Goal: Information Seeking & Learning: Find specific fact

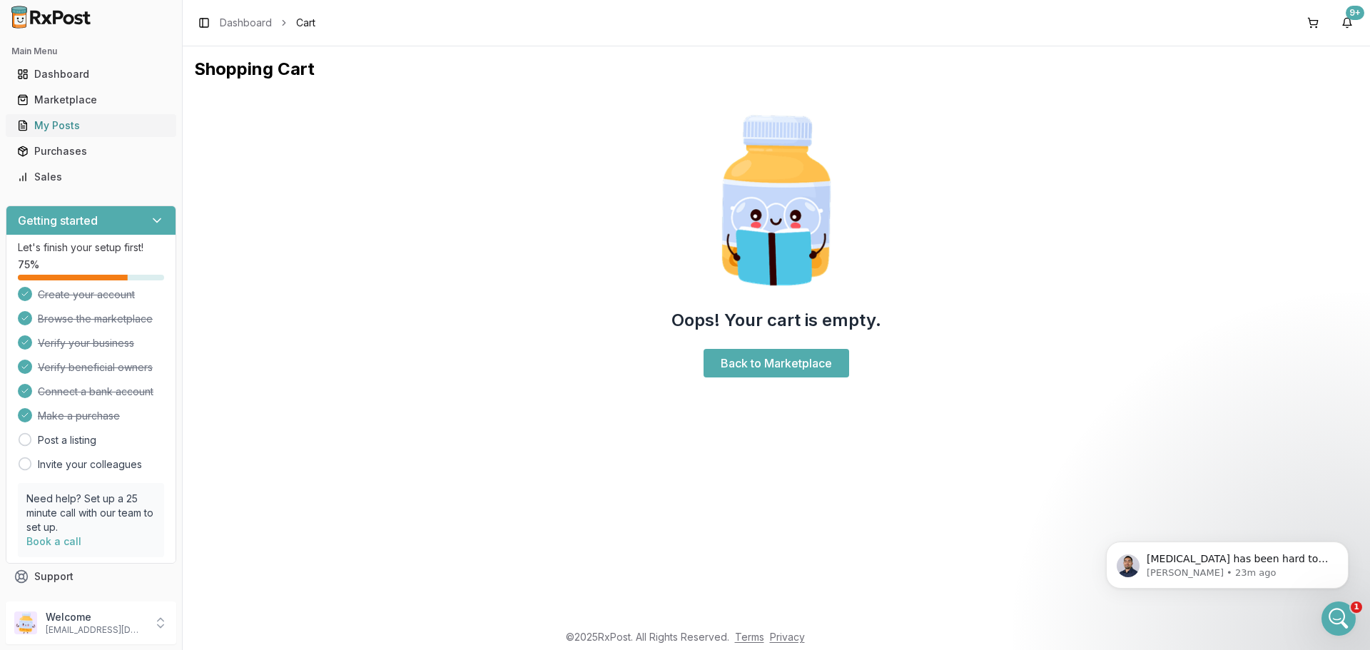
click at [72, 123] on div "My Posts" at bounding box center [91, 125] width 148 height 14
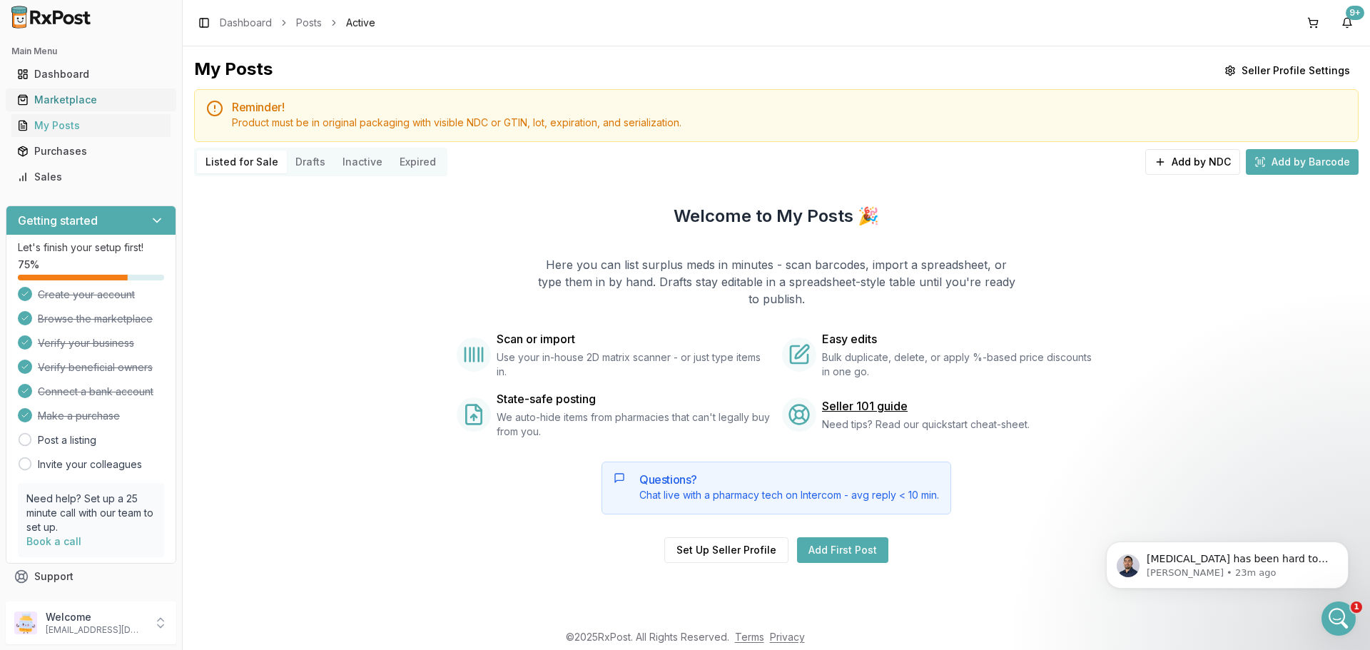
click at [70, 100] on div "Marketplace" at bounding box center [91, 100] width 148 height 14
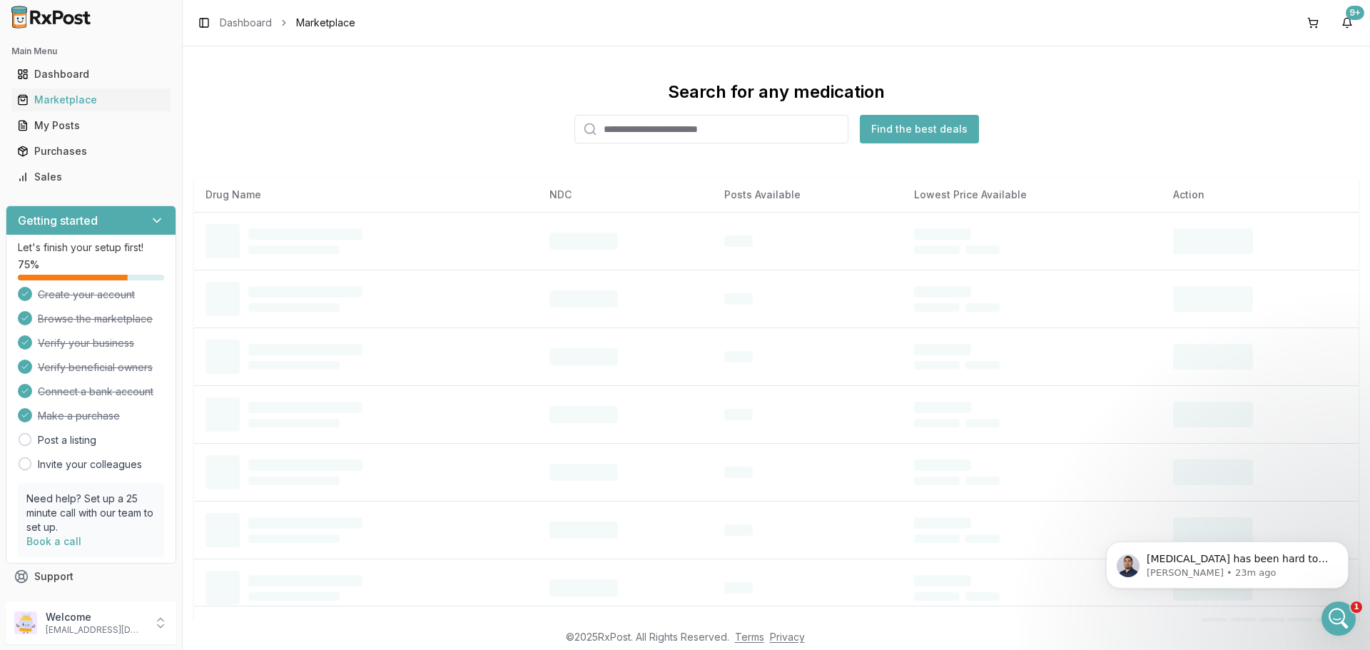
click at [674, 130] on input "search" at bounding box center [712, 129] width 274 height 29
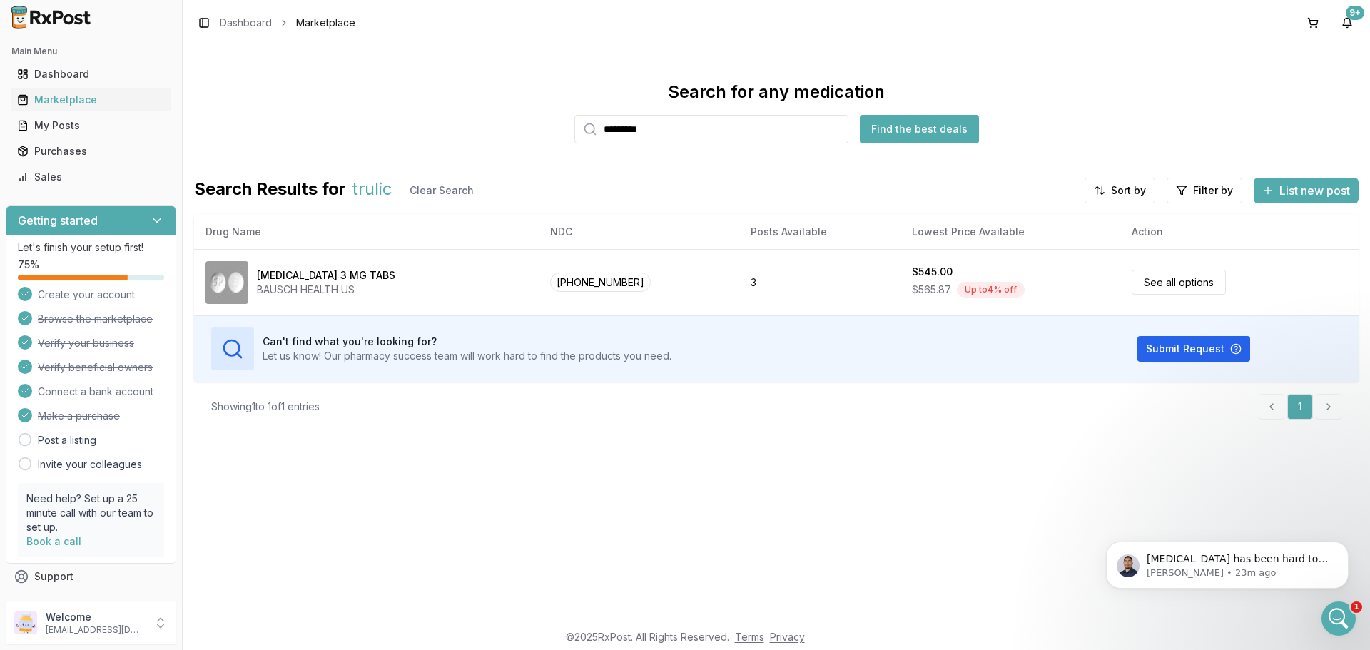
type input "*********"
click at [891, 121] on button "Find the best deals" at bounding box center [919, 129] width 119 height 29
click at [59, 101] on div "Marketplace" at bounding box center [91, 100] width 148 height 14
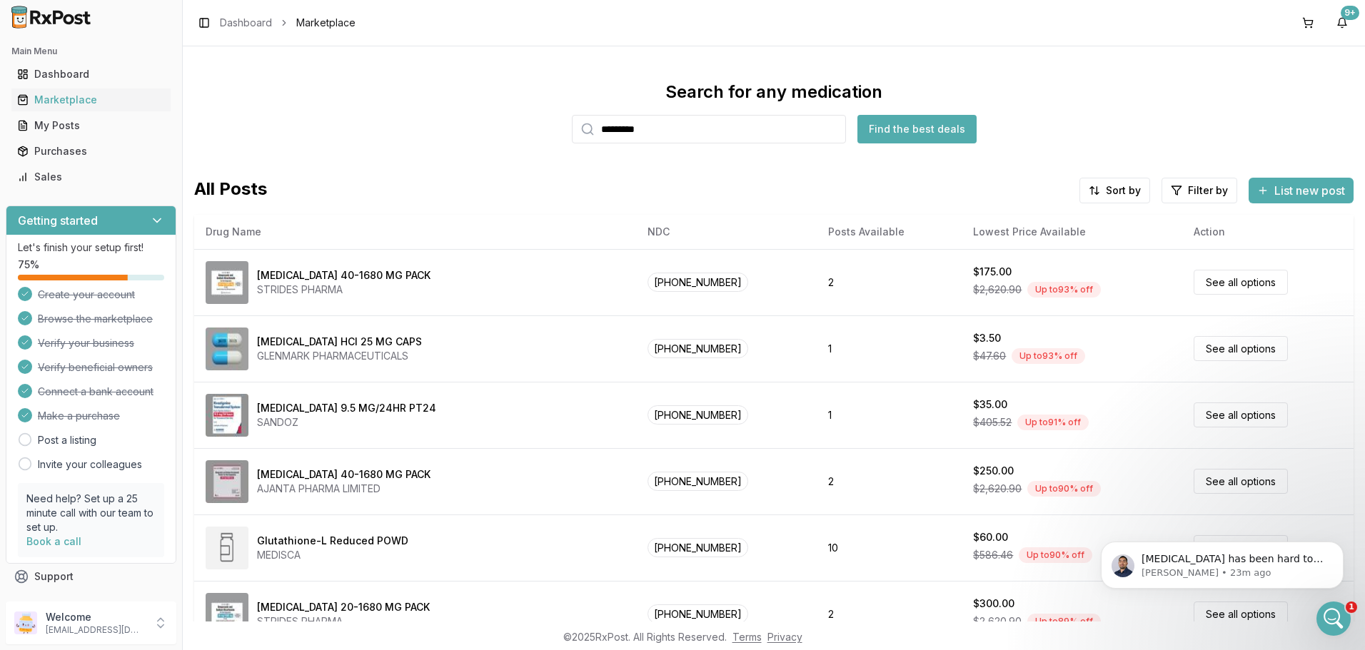
click at [918, 124] on button "Find the best deals" at bounding box center [916, 129] width 119 height 29
click at [81, 100] on div "Marketplace" at bounding box center [91, 100] width 148 height 14
click at [65, 100] on div "Marketplace" at bounding box center [91, 100] width 148 height 14
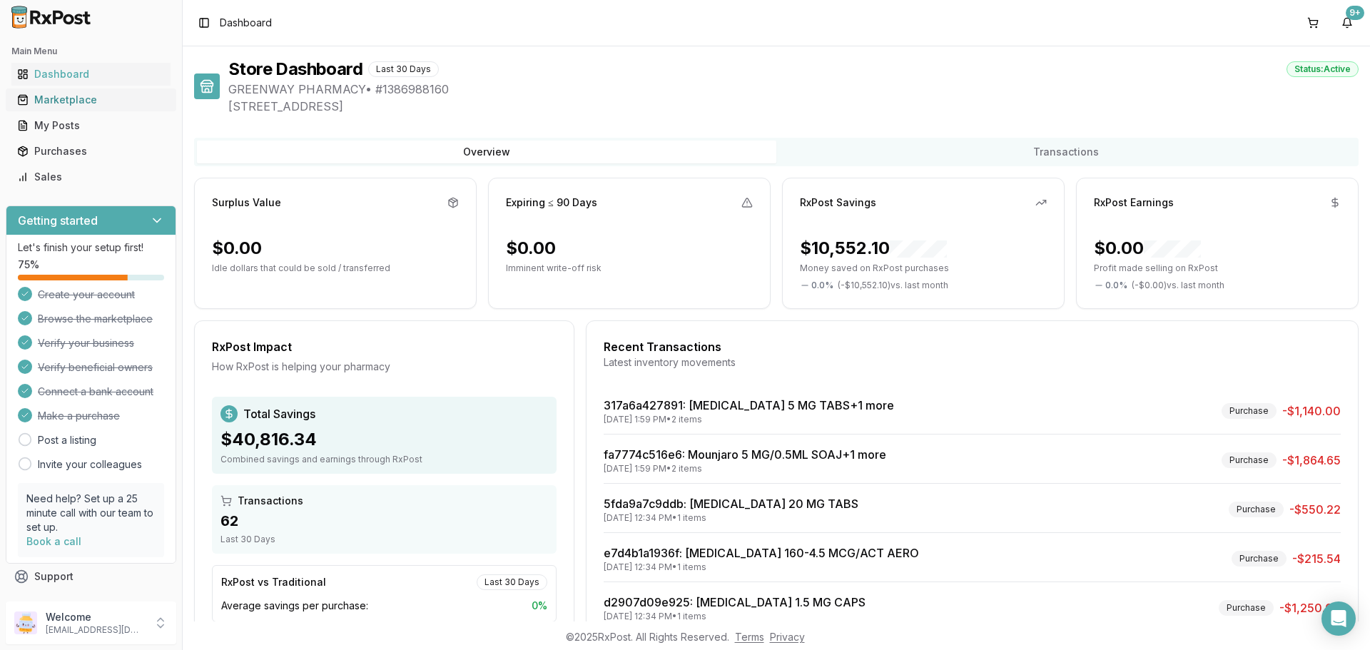
click at [72, 101] on div "Marketplace" at bounding box center [91, 100] width 148 height 14
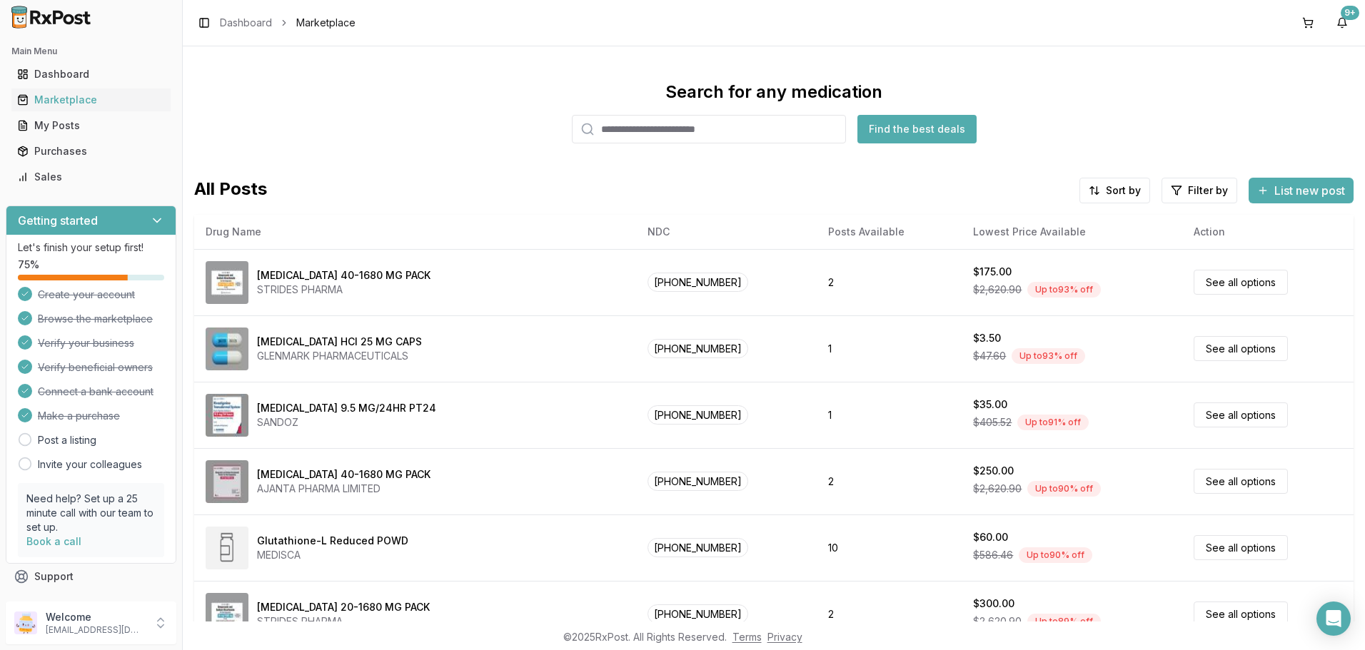
click at [643, 136] on input "search" at bounding box center [709, 129] width 274 height 29
type input "*********"
